Goal: Task Accomplishment & Management: Manage account settings

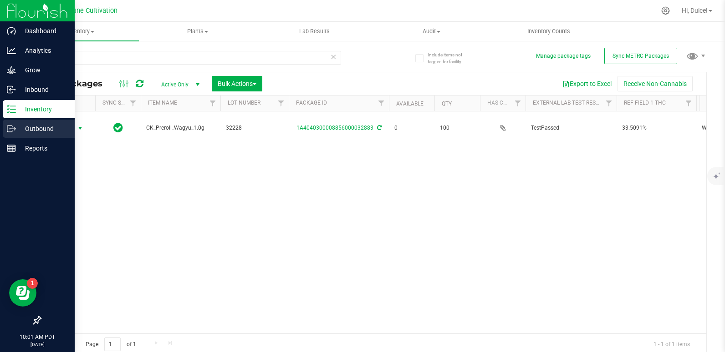
click at [20, 127] on p "Outbound" at bounding box center [43, 128] width 55 height 11
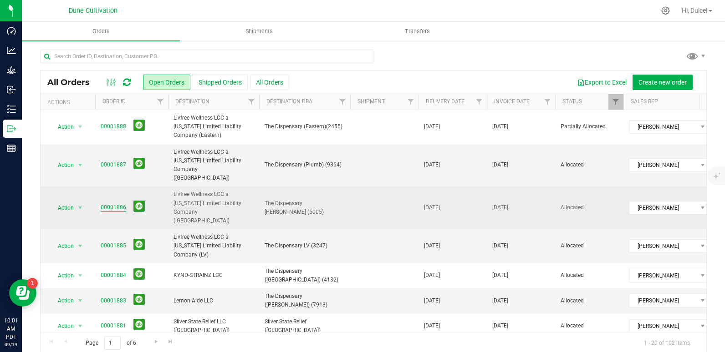
click at [118, 203] on link "00001886" at bounding box center [113, 207] width 25 height 9
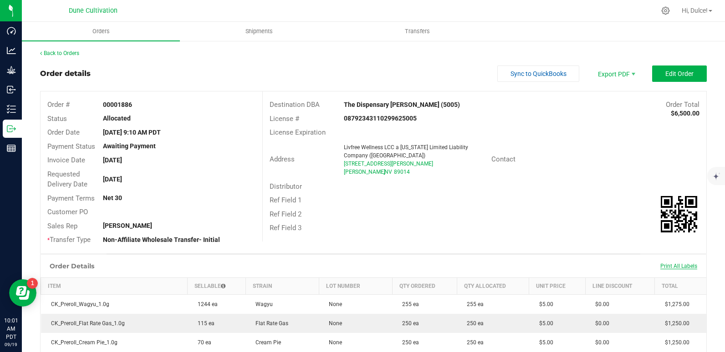
click at [673, 264] on span "Print All Labels" at bounding box center [678, 266] width 37 height 6
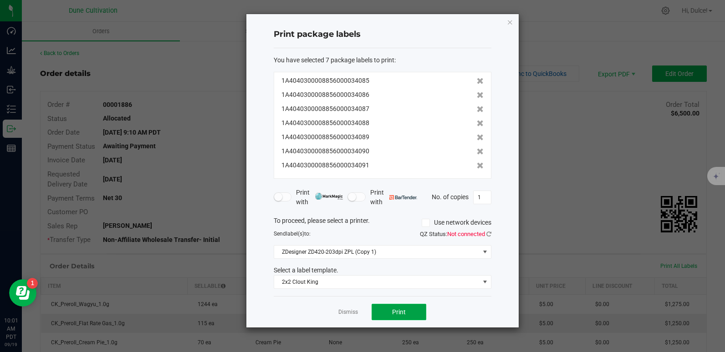
click at [416, 311] on button "Print" at bounding box center [398, 312] width 55 height 16
click at [509, 20] on icon "button" at bounding box center [510, 21] width 6 height 11
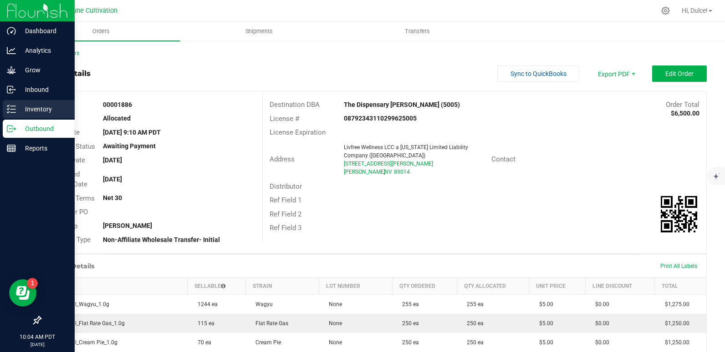
click at [7, 110] on icon at bounding box center [11, 109] width 9 height 9
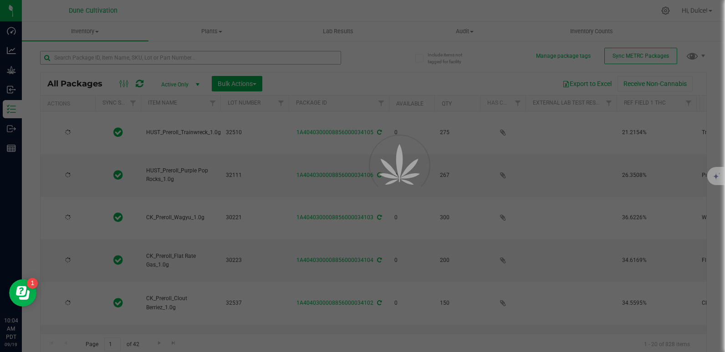
click at [110, 60] on div at bounding box center [362, 176] width 725 height 352
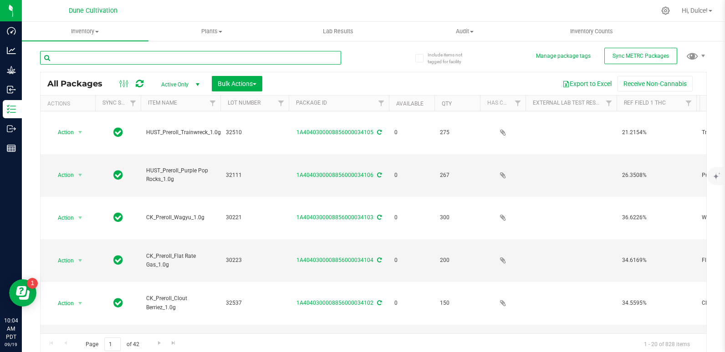
click at [110, 60] on input "text" at bounding box center [190, 58] width 301 height 14
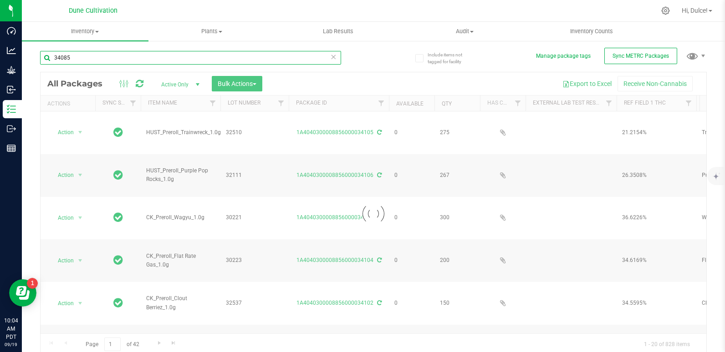
type input "34085"
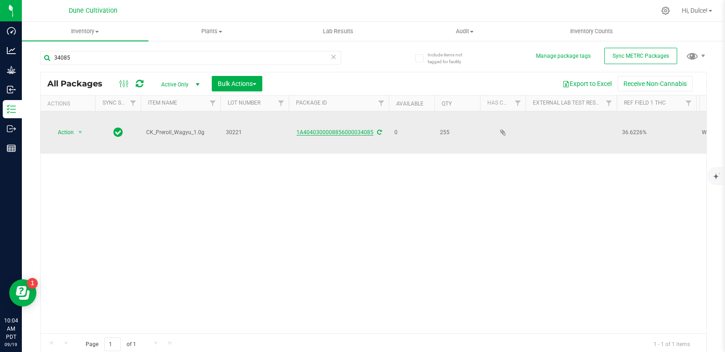
click at [328, 131] on link "1A4040300008856000034085" at bounding box center [334, 132] width 77 height 6
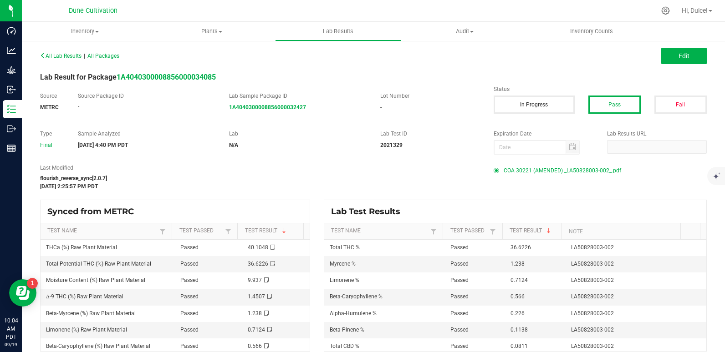
click at [561, 169] on span "COA 30221 (AMENDED) _LA50828003-002_.pdf" at bounding box center [561, 171] width 117 height 14
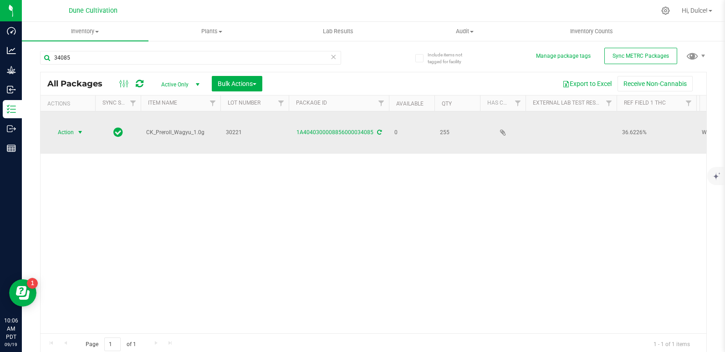
click at [80, 131] on span "select" at bounding box center [79, 132] width 7 height 7
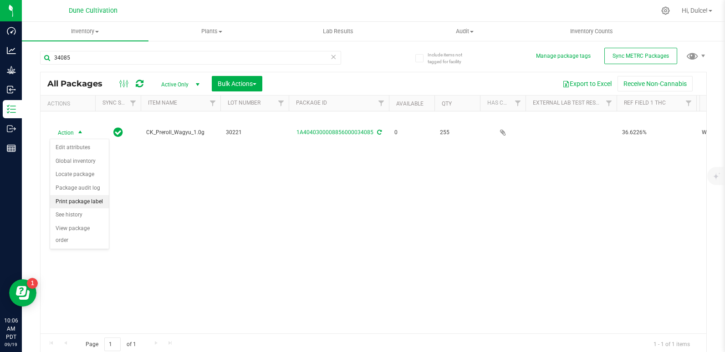
click at [92, 201] on li "Print package label" at bounding box center [79, 202] width 59 height 14
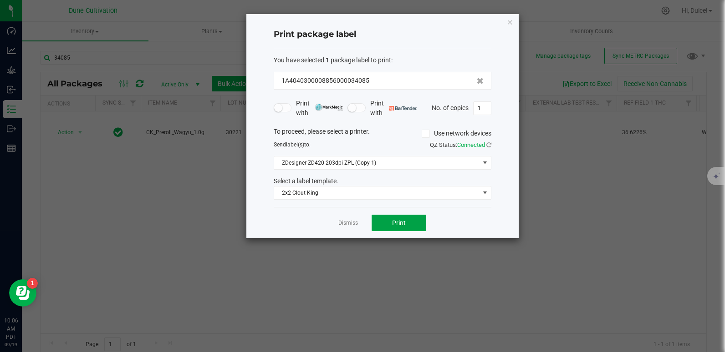
click at [403, 223] on span "Print" at bounding box center [399, 222] width 14 height 7
click at [511, 20] on icon "button" at bounding box center [510, 21] width 6 height 11
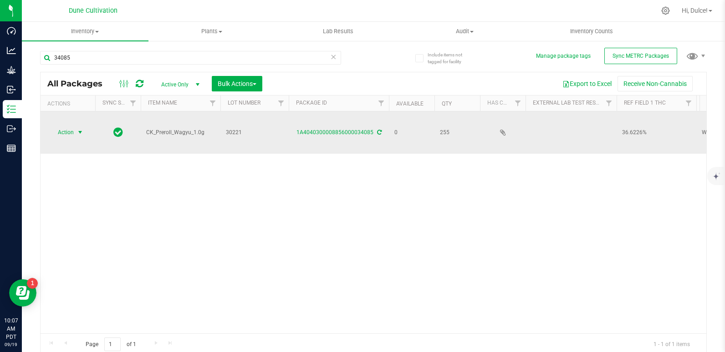
click at [75, 136] on span "select" at bounding box center [80, 132] width 11 height 13
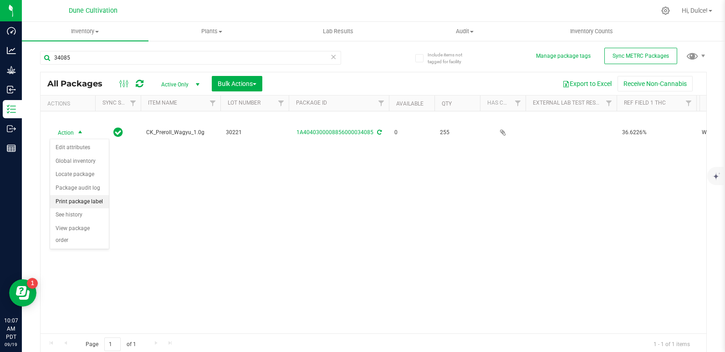
click at [95, 203] on li "Print package label" at bounding box center [79, 202] width 59 height 14
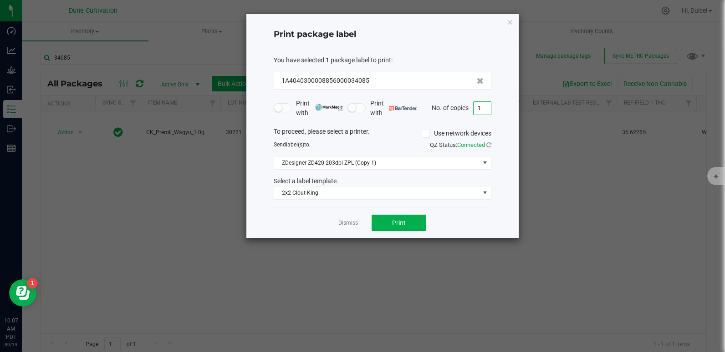
click at [487, 112] on input "1" at bounding box center [481, 108] width 17 height 13
type input "255"
click at [377, 223] on button "Print" at bounding box center [398, 223] width 55 height 16
click at [509, 21] on icon "button" at bounding box center [510, 21] width 6 height 11
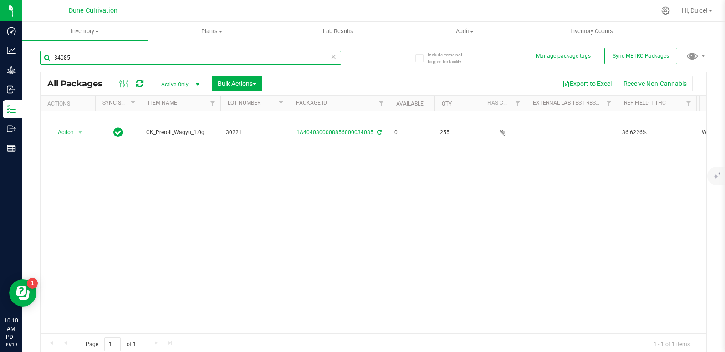
click at [291, 61] on input "34085" at bounding box center [190, 58] width 301 height 14
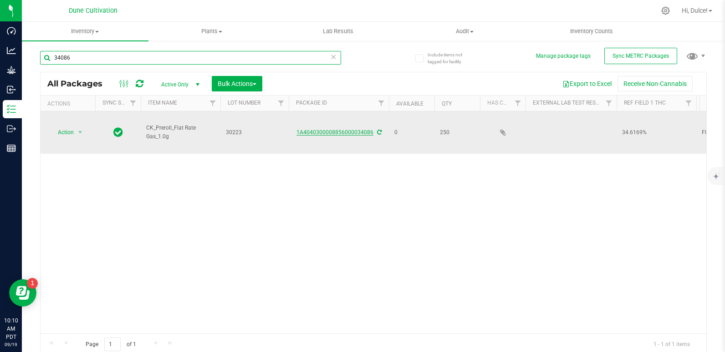
type input "34086"
click at [321, 130] on link "1A4040300008856000034086" at bounding box center [334, 132] width 77 height 6
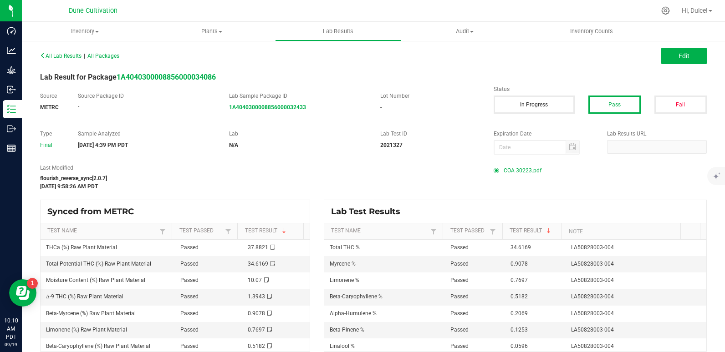
click at [526, 174] on span "COA 30223.pdf" at bounding box center [522, 171] width 38 height 14
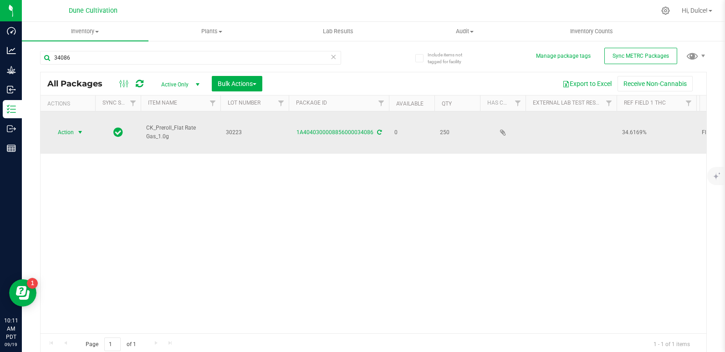
click at [58, 134] on span "Action" at bounding box center [62, 132] width 25 height 13
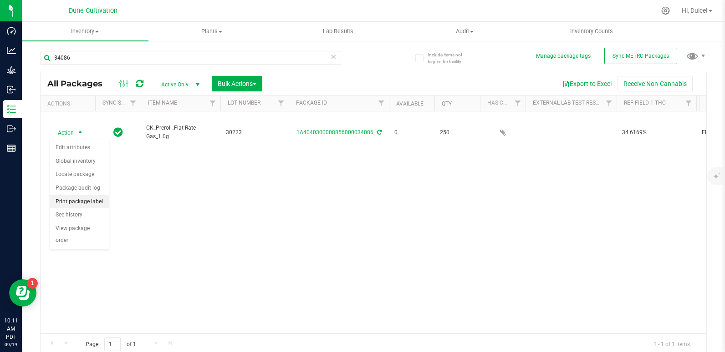
click at [87, 198] on li "Print package label" at bounding box center [79, 202] width 59 height 14
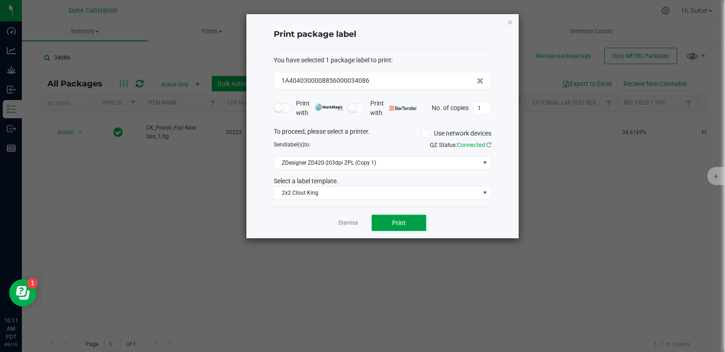
click at [396, 225] on span "Print" at bounding box center [399, 222] width 14 height 7
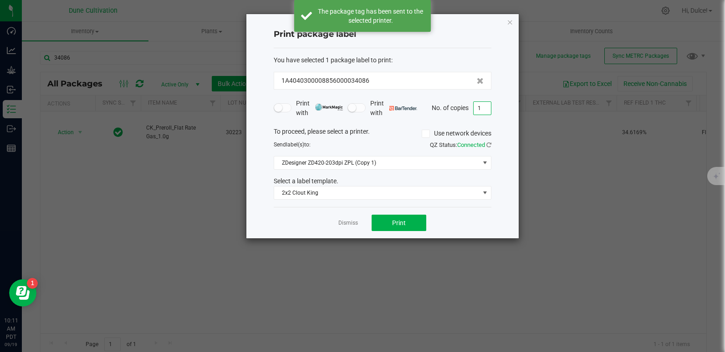
click at [481, 106] on input "1" at bounding box center [481, 108] width 17 height 13
type input "250"
click at [505, 20] on div "Print package label You have selected 1 package label to print : 1A404030000885…" at bounding box center [382, 126] width 272 height 224
click at [511, 21] on icon "button" at bounding box center [510, 21] width 6 height 11
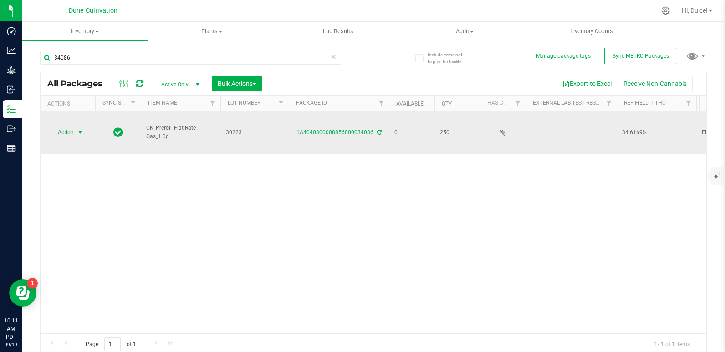
click at [66, 129] on span "Action" at bounding box center [62, 132] width 25 height 13
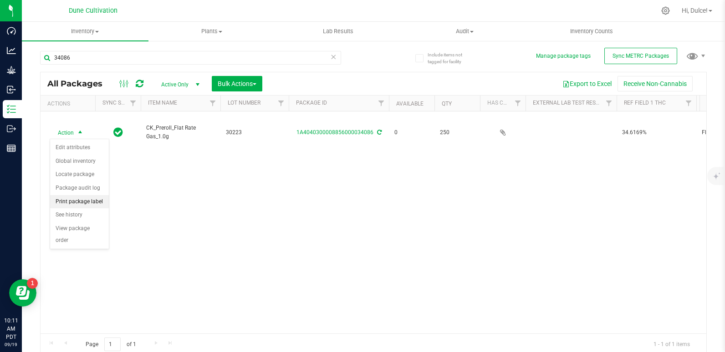
click at [78, 207] on li "Print package label" at bounding box center [79, 202] width 59 height 14
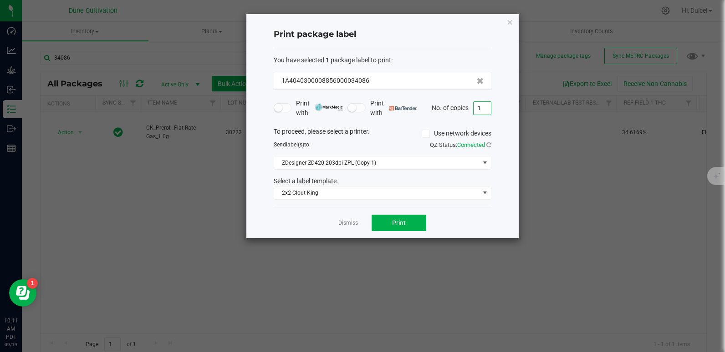
click at [486, 106] on input "1" at bounding box center [481, 108] width 17 height 13
type input "250"
click at [391, 224] on button "Print" at bounding box center [398, 223] width 55 height 16
click at [509, 24] on icon "button" at bounding box center [510, 21] width 6 height 11
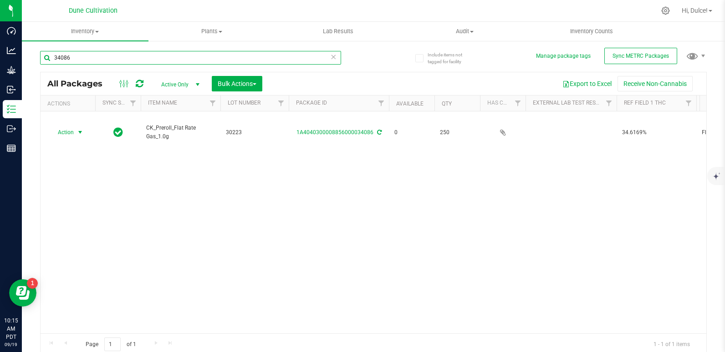
click at [222, 54] on input "34086" at bounding box center [190, 58] width 301 height 14
type input "34087"
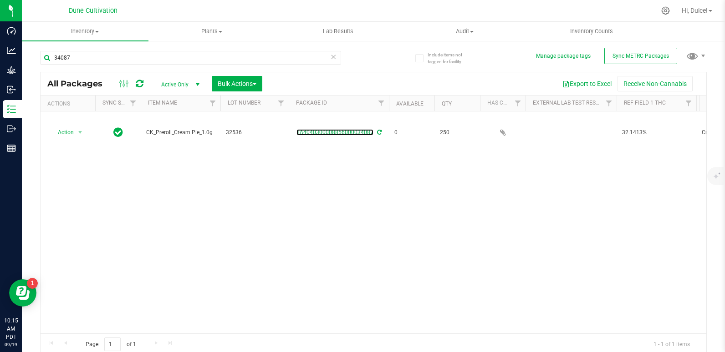
click at [341, 134] on link "1A4040300008856000034087" at bounding box center [334, 132] width 77 height 6
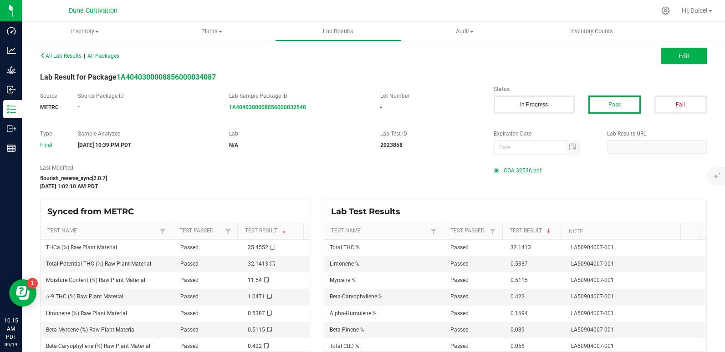
click at [521, 165] on span "COA 32536.pdf" at bounding box center [522, 171] width 38 height 14
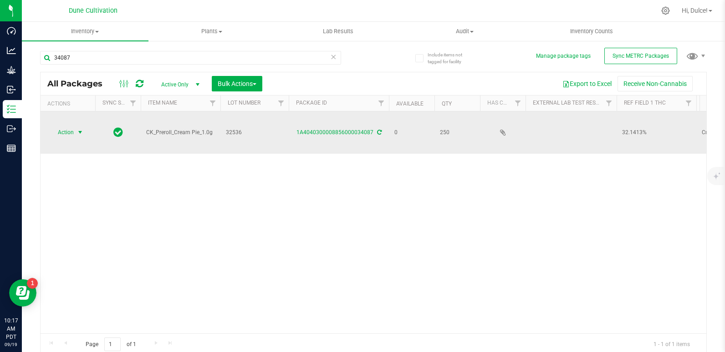
click at [75, 129] on span "select" at bounding box center [80, 132] width 11 height 13
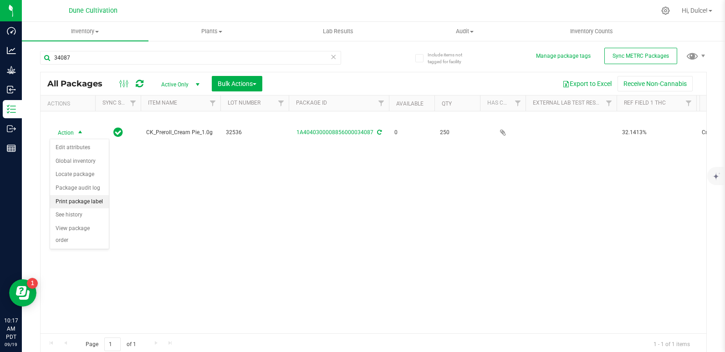
click at [74, 202] on li "Print package label" at bounding box center [79, 202] width 59 height 14
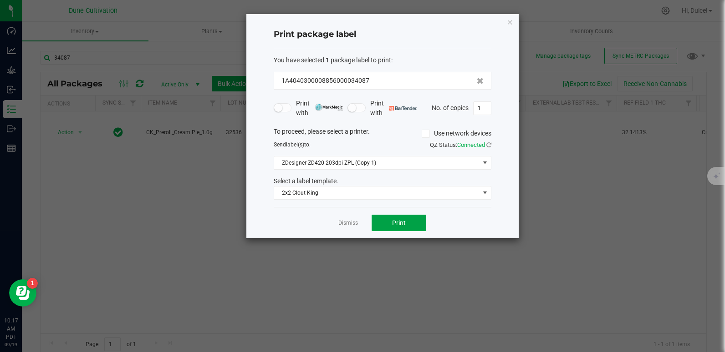
click at [406, 226] on button "Print" at bounding box center [398, 223] width 55 height 16
click at [513, 21] on div "Print package label You have selected 1 package label to print : 1A404030000885…" at bounding box center [382, 126] width 272 height 224
click at [513, 25] on icon "button" at bounding box center [510, 21] width 6 height 11
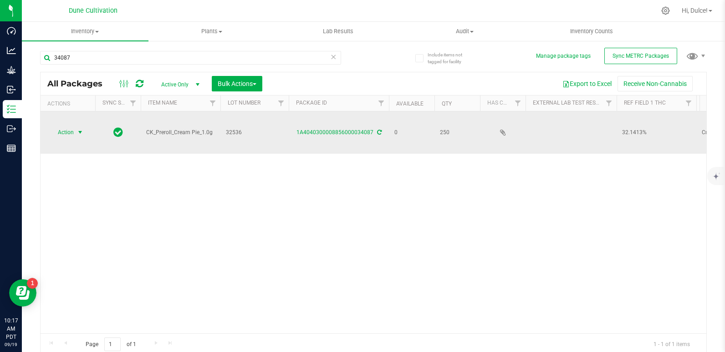
click at [75, 133] on span "select" at bounding box center [80, 132] width 11 height 13
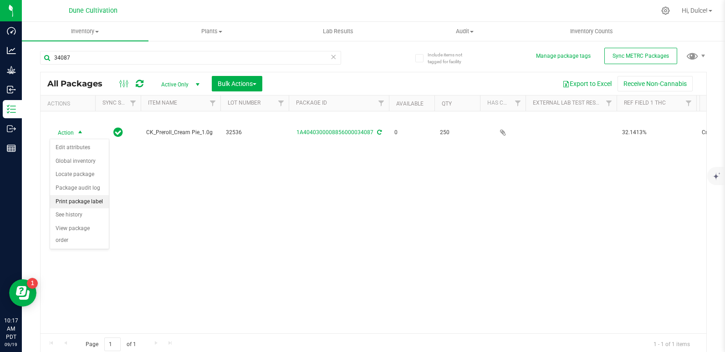
click at [102, 198] on li "Print package label" at bounding box center [79, 202] width 59 height 14
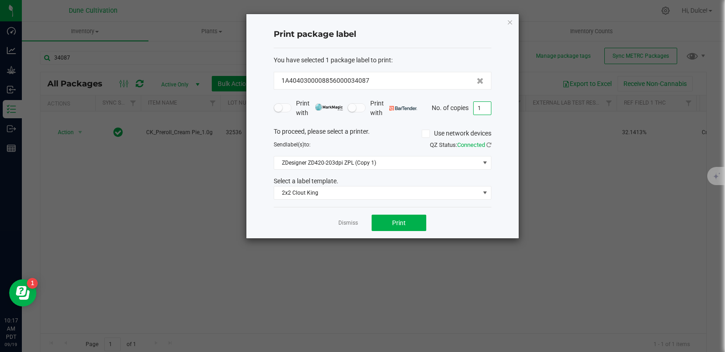
click at [482, 110] on input "1" at bounding box center [481, 108] width 17 height 13
type input "4"
type input "250"
click at [412, 221] on button "Print" at bounding box center [398, 223] width 55 height 16
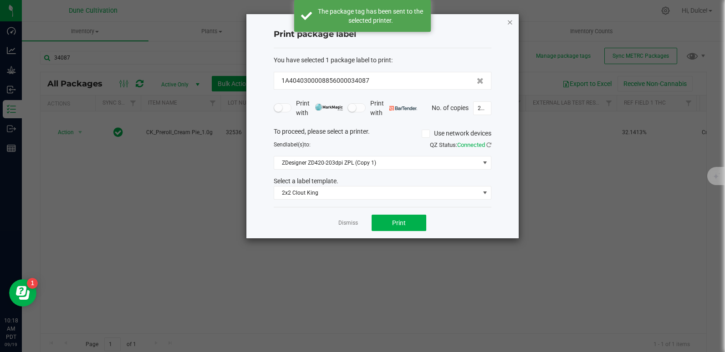
click at [508, 21] on icon "button" at bounding box center [510, 21] width 6 height 11
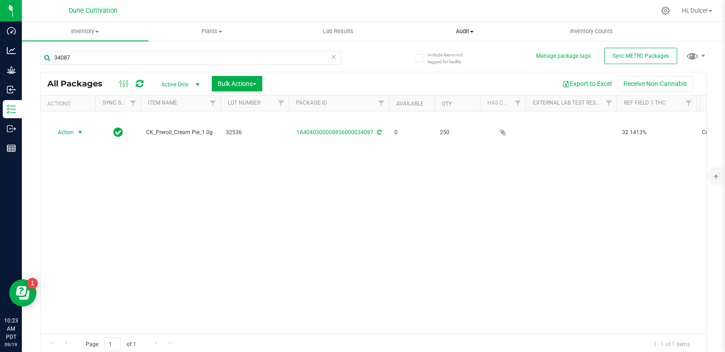
drag, startPoint x: 496, startPoint y: 36, endPoint x: 459, endPoint y: 23, distance: 38.9
click at [496, 36] on uib-tab-heading "Audit Inventory auditing Package history" at bounding box center [465, 31] width 126 height 18
click at [108, 61] on input "34087" at bounding box center [190, 58] width 301 height 14
type input "34088"
click at [345, 132] on link "1A4040300008856000034088" at bounding box center [334, 132] width 77 height 6
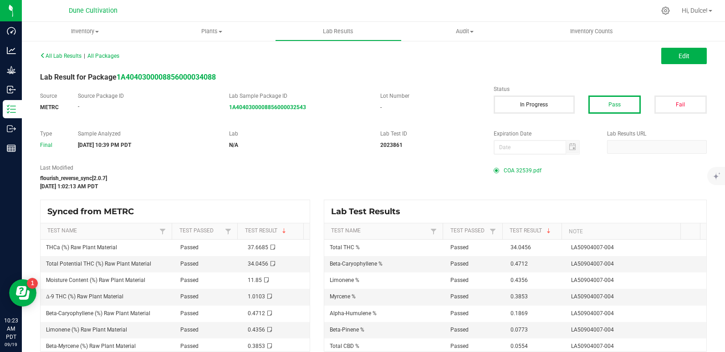
click at [503, 170] on span "COA 32539.pdf" at bounding box center [522, 171] width 38 height 14
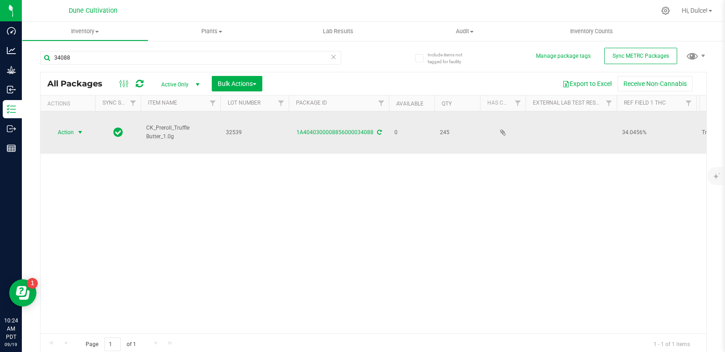
click at [72, 131] on span "Action" at bounding box center [62, 132] width 25 height 13
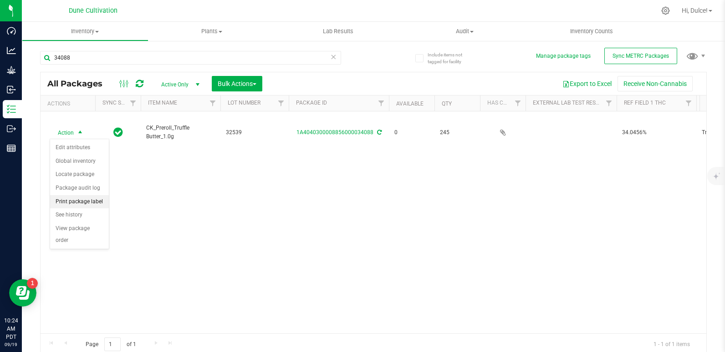
click at [92, 201] on li "Print package label" at bounding box center [79, 202] width 59 height 14
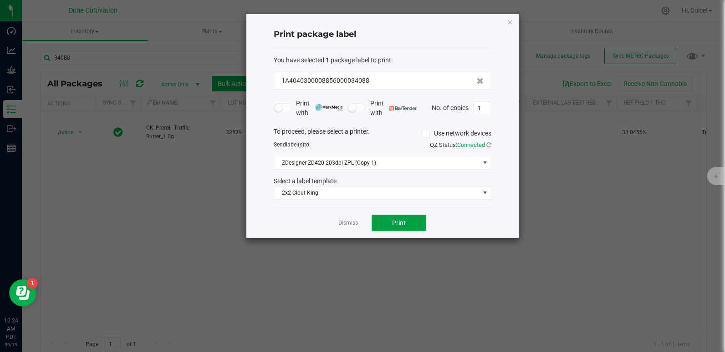
click at [412, 223] on button "Print" at bounding box center [398, 223] width 55 height 16
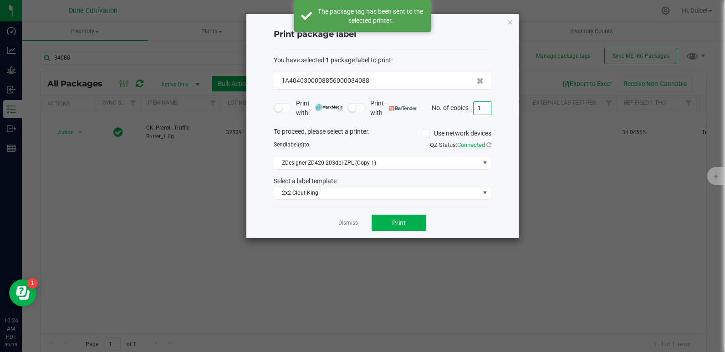
click at [481, 107] on input "1" at bounding box center [481, 108] width 17 height 13
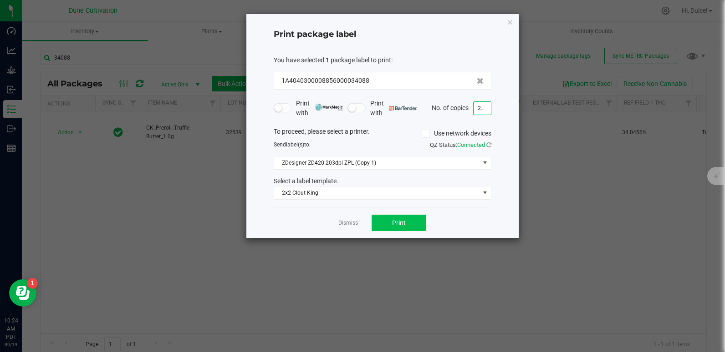
type input "245"
click at [398, 223] on span "Print" at bounding box center [399, 222] width 14 height 7
click at [507, 22] on icon "button" at bounding box center [510, 21] width 6 height 11
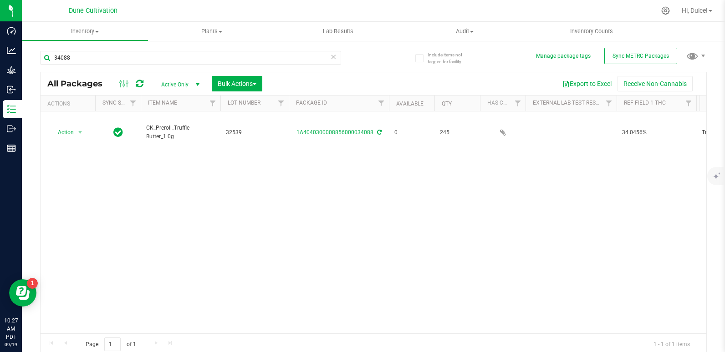
click at [294, 47] on div "34088" at bounding box center [206, 57] width 333 height 29
click at [294, 55] on input "34088" at bounding box center [190, 58] width 301 height 14
type input "34089"
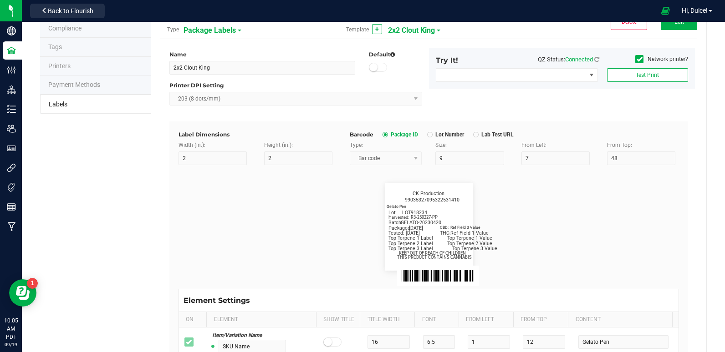
scroll to position [33, 0]
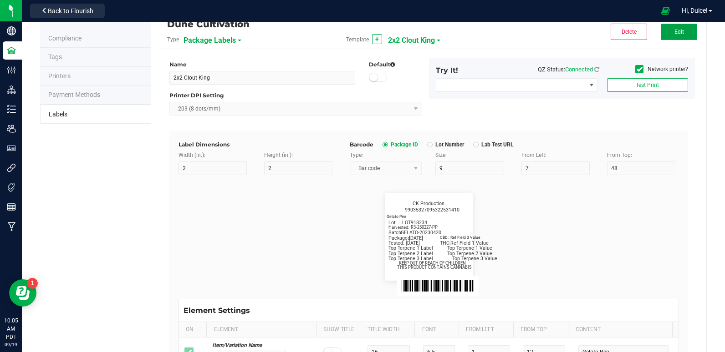
click at [668, 27] on button "Edit" at bounding box center [678, 32] width 36 height 16
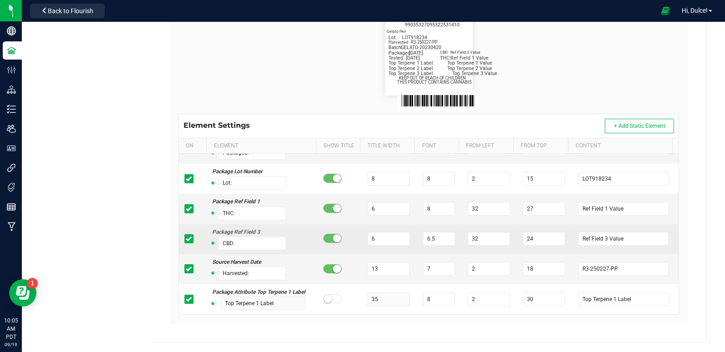
scroll to position [51, 0]
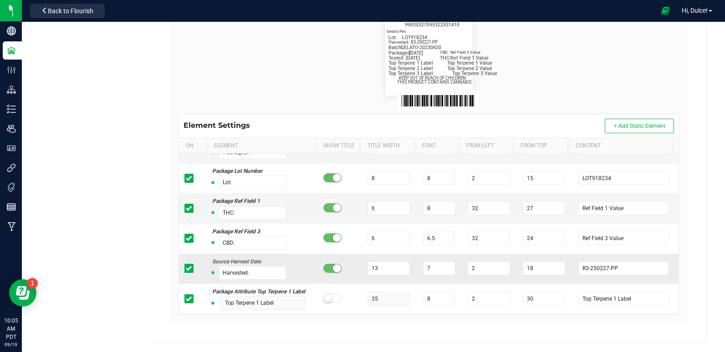
click at [185, 263] on td at bounding box center [193, 269] width 28 height 30
click at [186, 269] on icon at bounding box center [189, 269] width 6 height 0
click at [0, 0] on input "checkbox" at bounding box center [0, 0] width 0 height 0
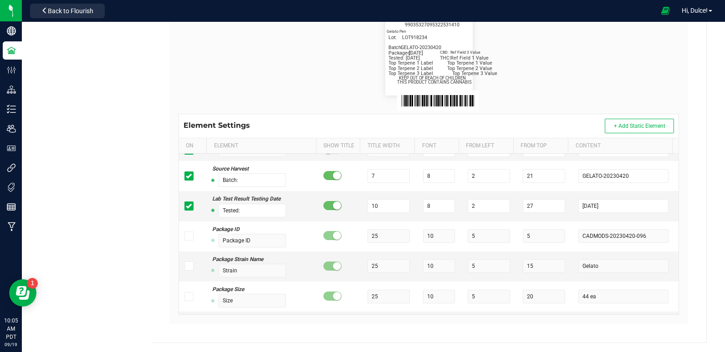
scroll to position [427, 0]
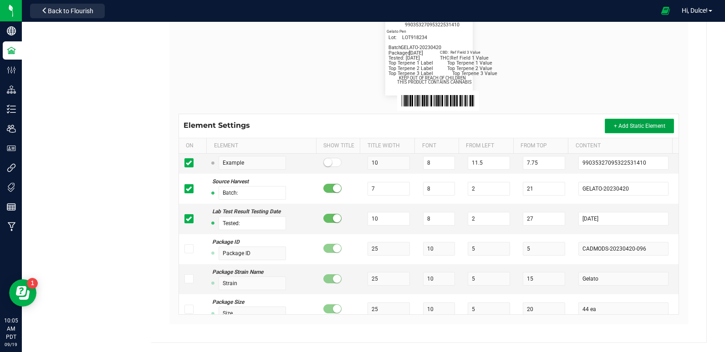
click at [606, 128] on button "+ Add Static Element" at bounding box center [638, 126] width 69 height 15
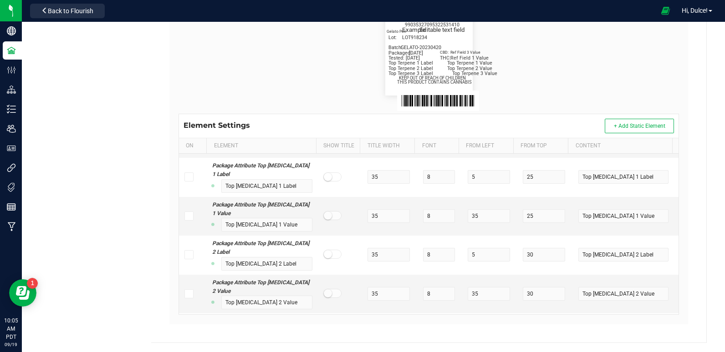
scroll to position [7757, 0]
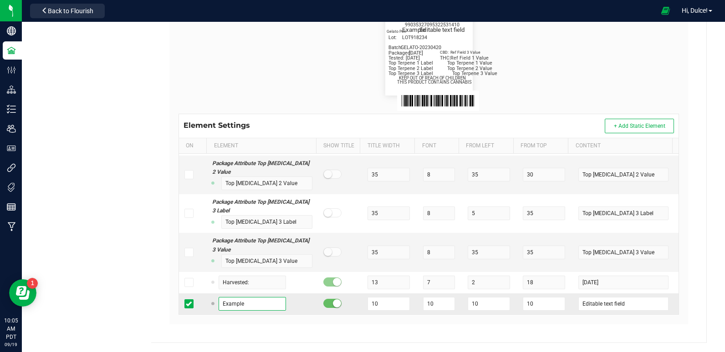
click at [264, 302] on input "Example" at bounding box center [251, 304] width 67 height 14
type input "Harvested:"
click at [381, 306] on input "10" at bounding box center [388, 304] width 42 height 14
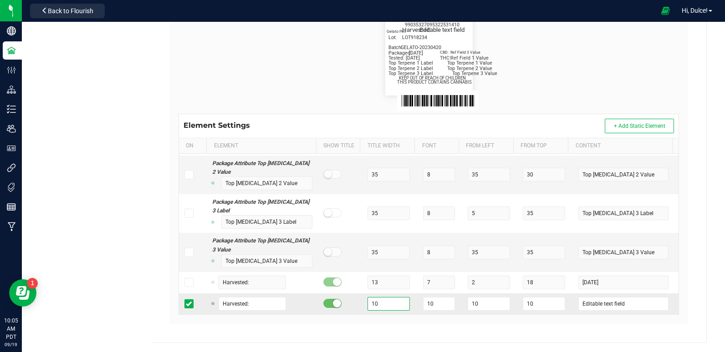
click at [381, 306] on input "10" at bounding box center [388, 304] width 42 height 14
type input "13"
click at [433, 303] on input "10" at bounding box center [439, 304] width 32 height 14
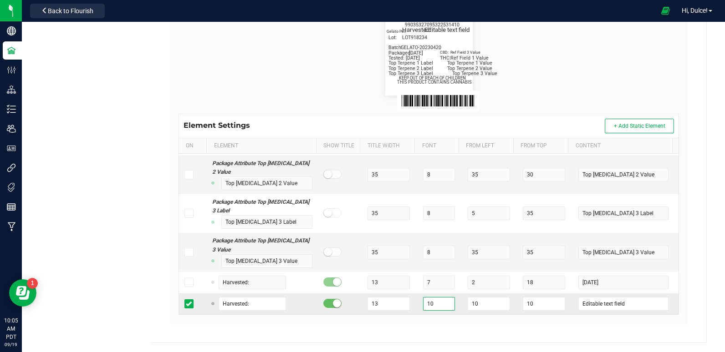
click at [433, 303] on input "10" at bounding box center [439, 304] width 32 height 14
type input "7"
click at [467, 303] on input "10" at bounding box center [488, 304] width 42 height 14
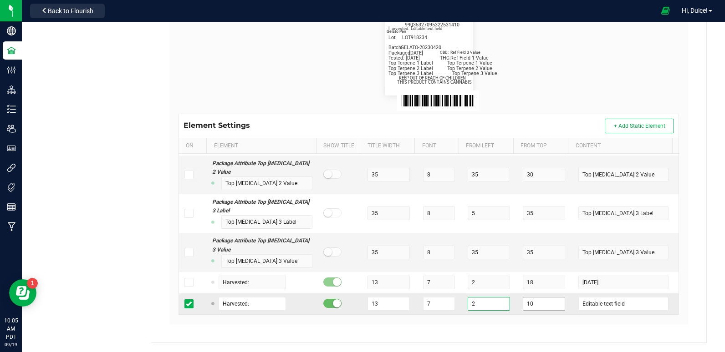
type input "2"
click at [523, 306] on input "10" at bounding box center [544, 304] width 42 height 14
type input "18"
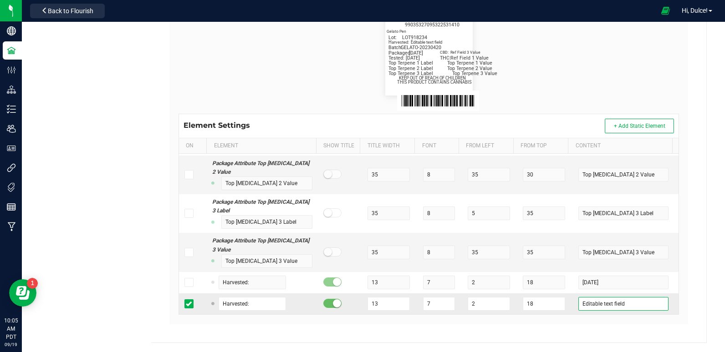
click at [580, 305] on input "Editable text field" at bounding box center [623, 304] width 90 height 14
type input "[DATE]"
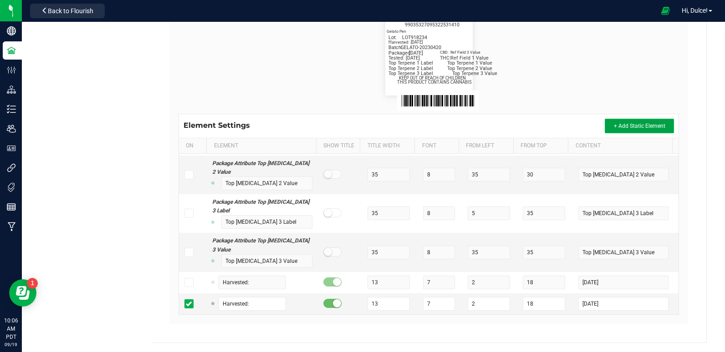
click at [604, 121] on button "+ Add Static Element" at bounding box center [638, 126] width 69 height 15
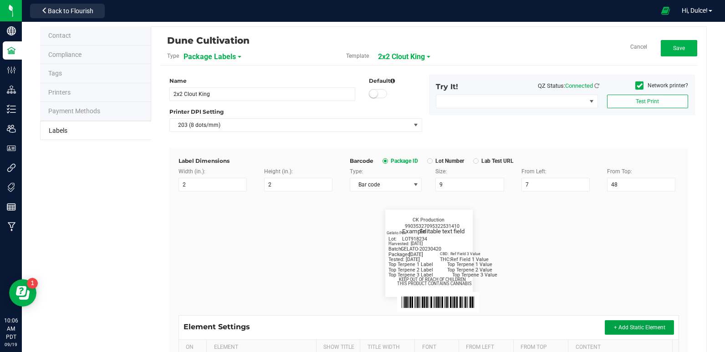
scroll to position [0, 0]
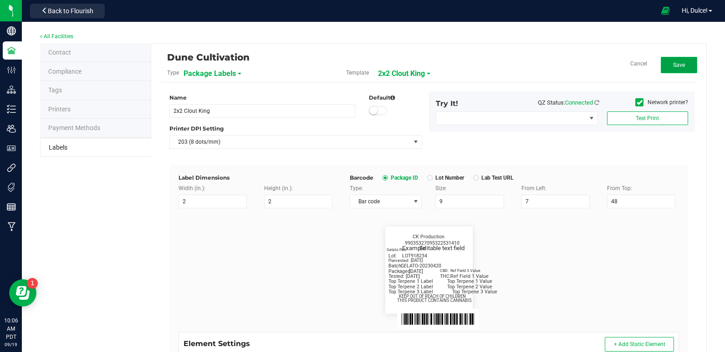
click at [663, 69] on button "Save" at bounding box center [678, 65] width 36 height 16
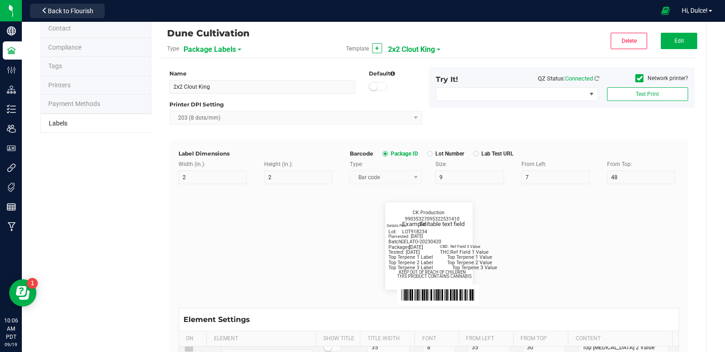
scroll to position [21, 0]
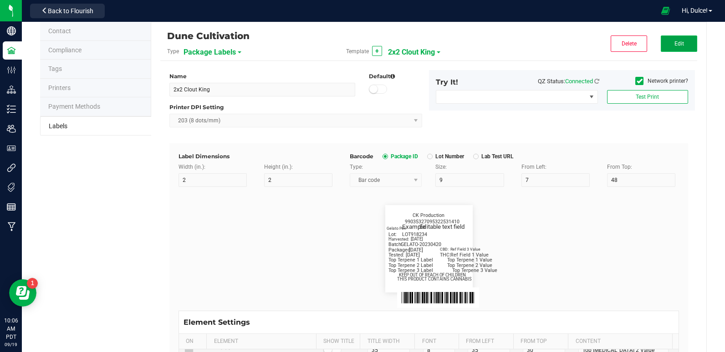
click at [674, 41] on span "Edit" at bounding box center [679, 44] width 10 height 6
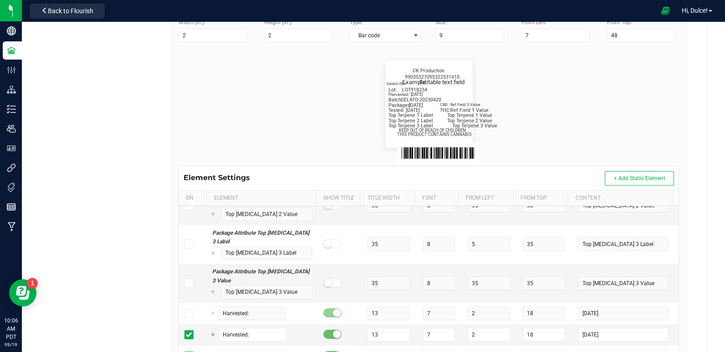
scroll to position [218, 0]
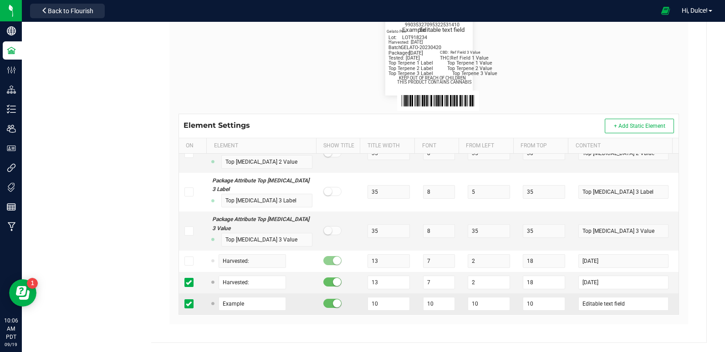
click at [192, 302] on span at bounding box center [188, 304] width 9 height 9
click at [0, 0] on input "checkbox" at bounding box center [0, 0] width 0 height 0
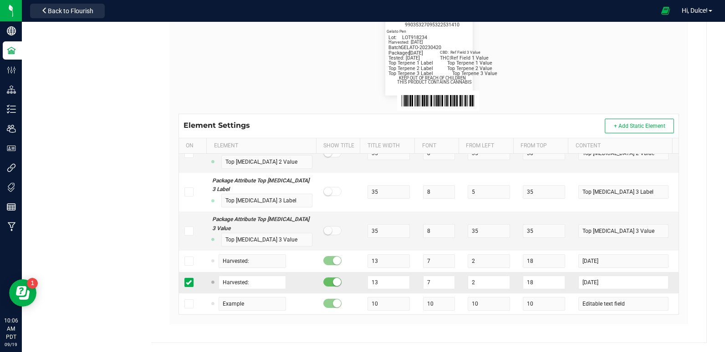
click at [192, 289] on td at bounding box center [193, 282] width 28 height 21
click at [188, 283] on icon at bounding box center [189, 283] width 6 height 0
click at [0, 0] on input "checkbox" at bounding box center [0, 0] width 0 height 0
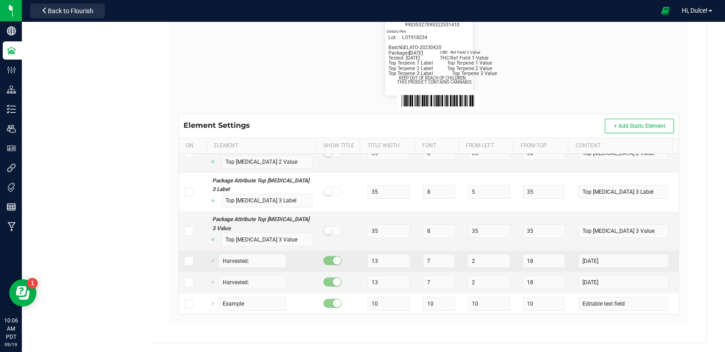
click at [188, 261] on icon at bounding box center [189, 261] width 6 height 0
click at [0, 0] on input "checkbox" at bounding box center [0, 0] width 0 height 0
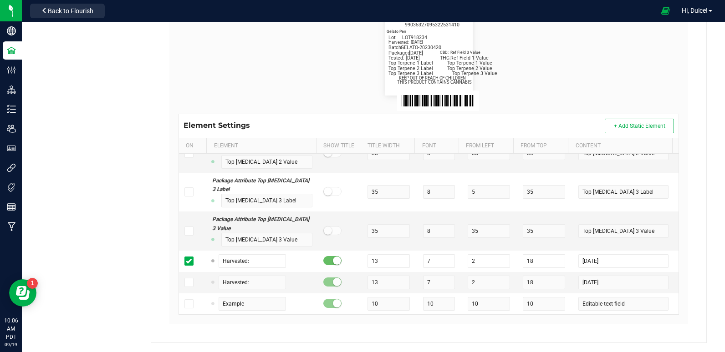
scroll to position [0, 0]
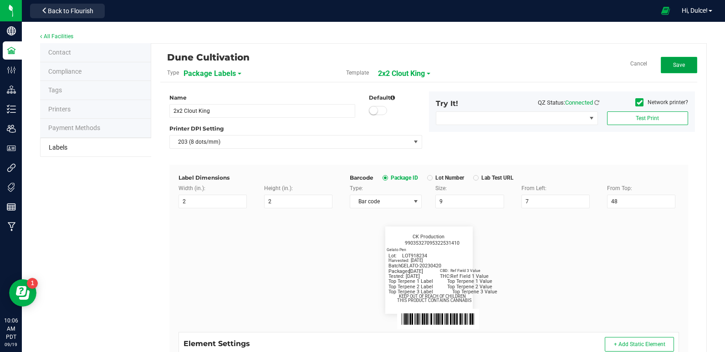
click at [685, 66] on button "Save" at bounding box center [678, 65] width 36 height 16
click at [403, 75] on span "2x2 Clout King" at bounding box center [411, 73] width 47 height 15
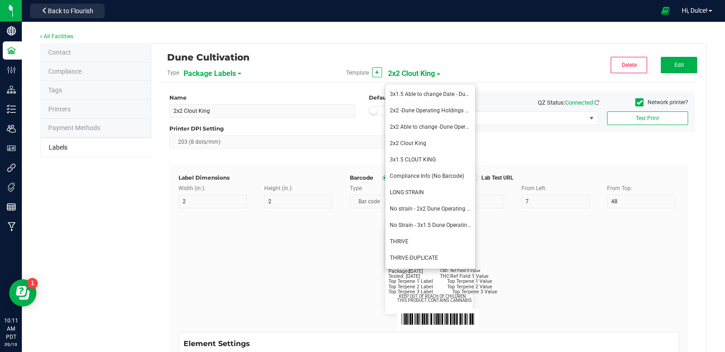
click at [591, 182] on div "Barcode Package ID Lot Number Lab Test URL" at bounding box center [514, 178] width 329 height 8
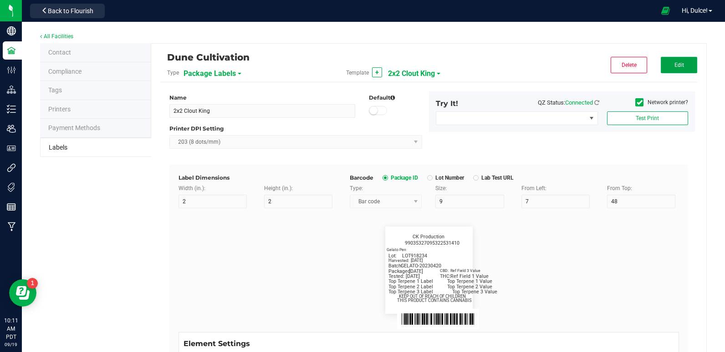
click at [660, 61] on button "Edit" at bounding box center [678, 65] width 36 height 16
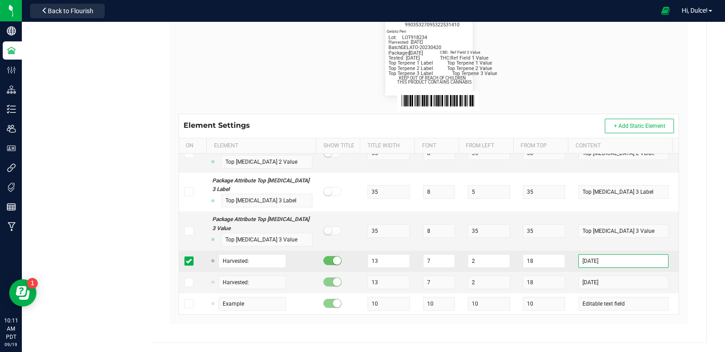
click at [603, 263] on input "[DATE]" at bounding box center [623, 261] width 90 height 14
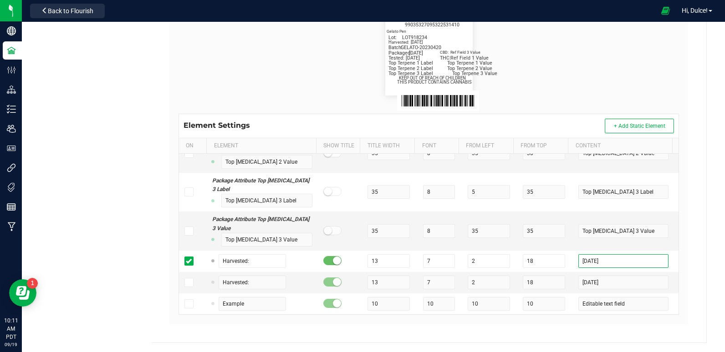
scroll to position [0, 0]
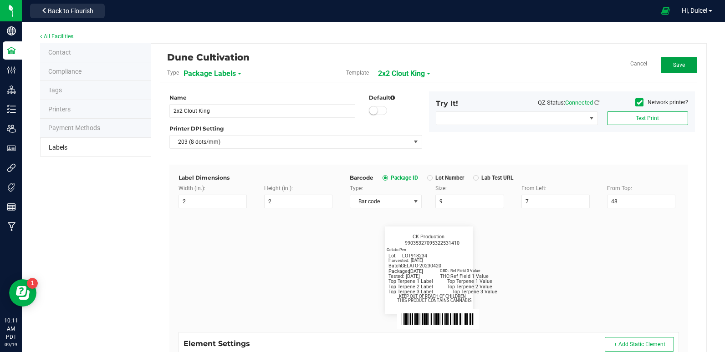
click at [673, 62] on span "Save" at bounding box center [679, 65] width 12 height 6
click at [682, 66] on button "Edit" at bounding box center [678, 65] width 36 height 16
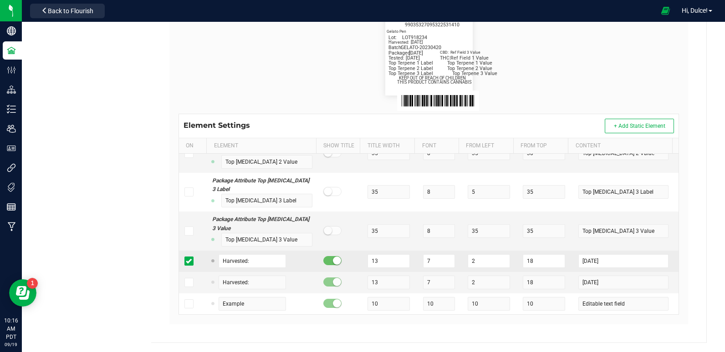
click at [188, 266] on span at bounding box center [188, 261] width 9 height 9
click at [0, 0] on input "checkbox" at bounding box center [0, 0] width 0 height 0
click at [187, 261] on icon at bounding box center [189, 261] width 6 height 0
click at [0, 0] on input "checkbox" at bounding box center [0, 0] width 0 height 0
click at [601, 264] on input "[DATE]" at bounding box center [623, 261] width 90 height 14
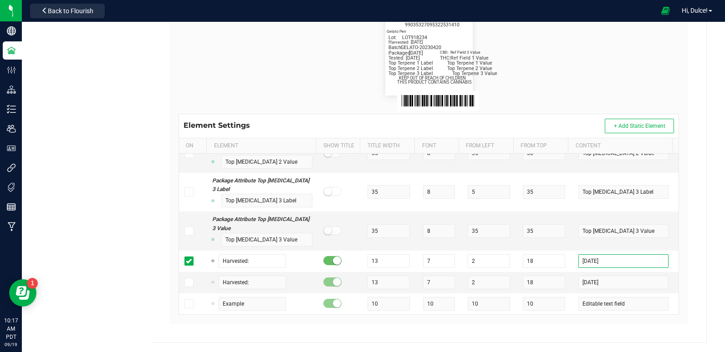
scroll to position [0, 0]
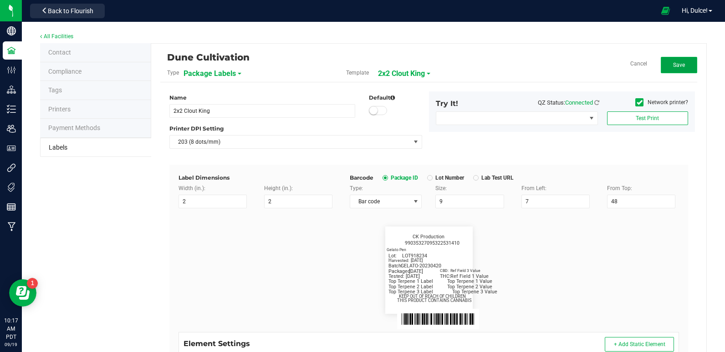
click at [661, 70] on button "Save" at bounding box center [678, 65] width 36 height 16
click at [666, 70] on button "Edit" at bounding box center [678, 65] width 36 height 16
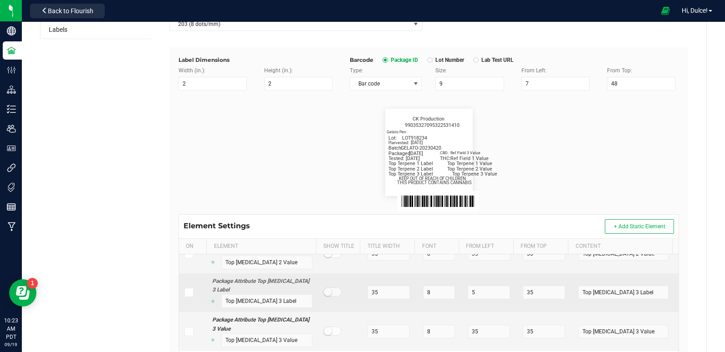
scroll to position [218, 0]
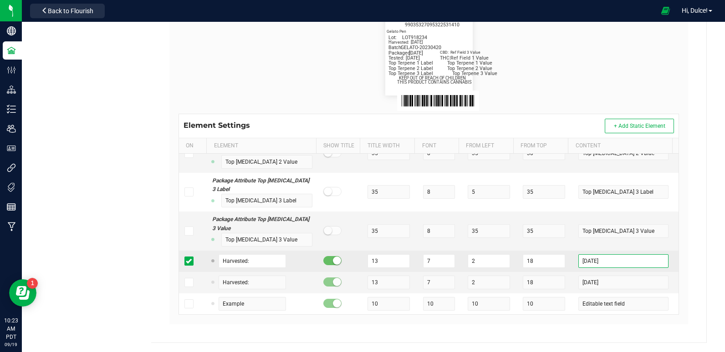
click at [605, 258] on input "[DATE]" at bounding box center [623, 261] width 90 height 14
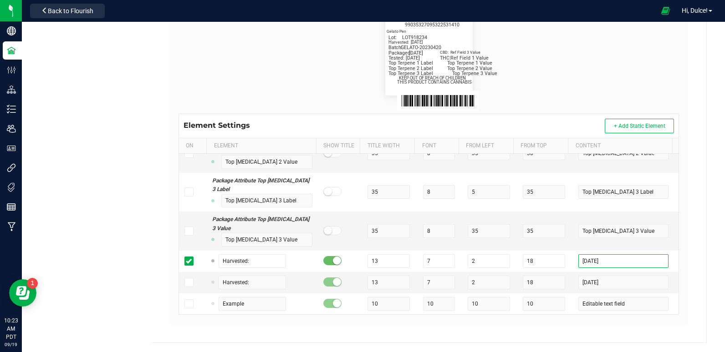
scroll to position [0, 0]
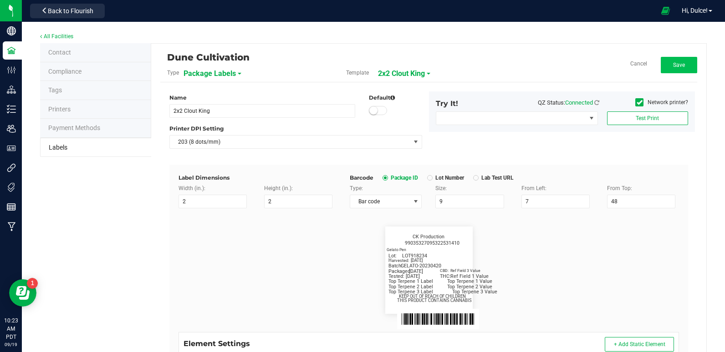
type input "[DATE]"
click at [673, 67] on span "Save" at bounding box center [679, 65] width 12 height 6
